Goal: Navigation & Orientation: Find specific page/section

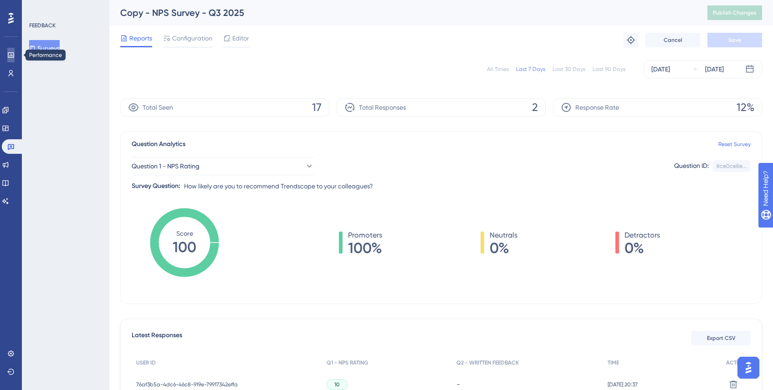
click at [14, 53] on icon at bounding box center [10, 54] width 7 height 7
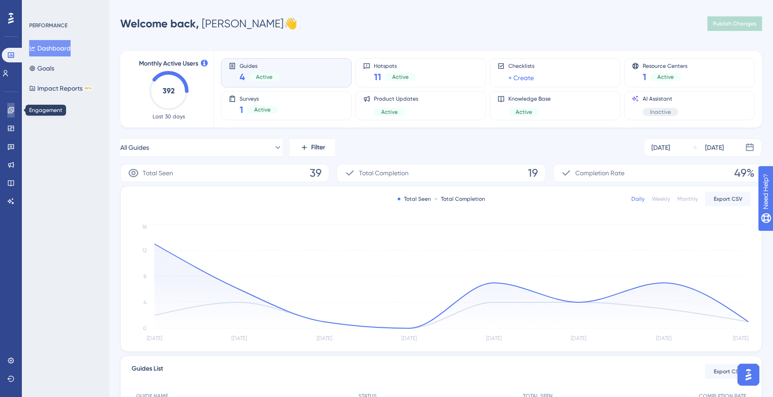
click at [7, 116] on link at bounding box center [10, 110] width 7 height 15
